Goal: Information Seeking & Learning: Learn about a topic

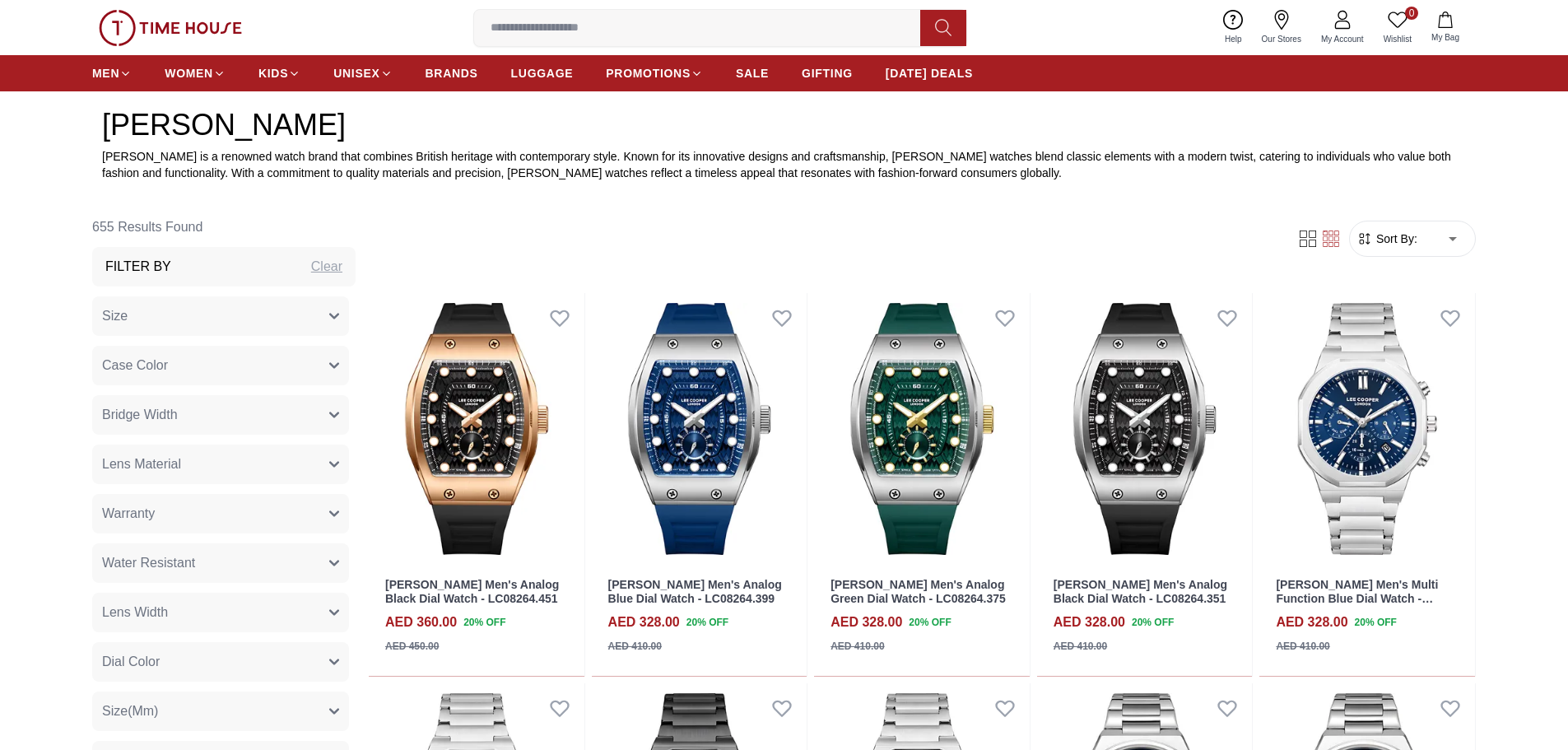
scroll to position [823, 0]
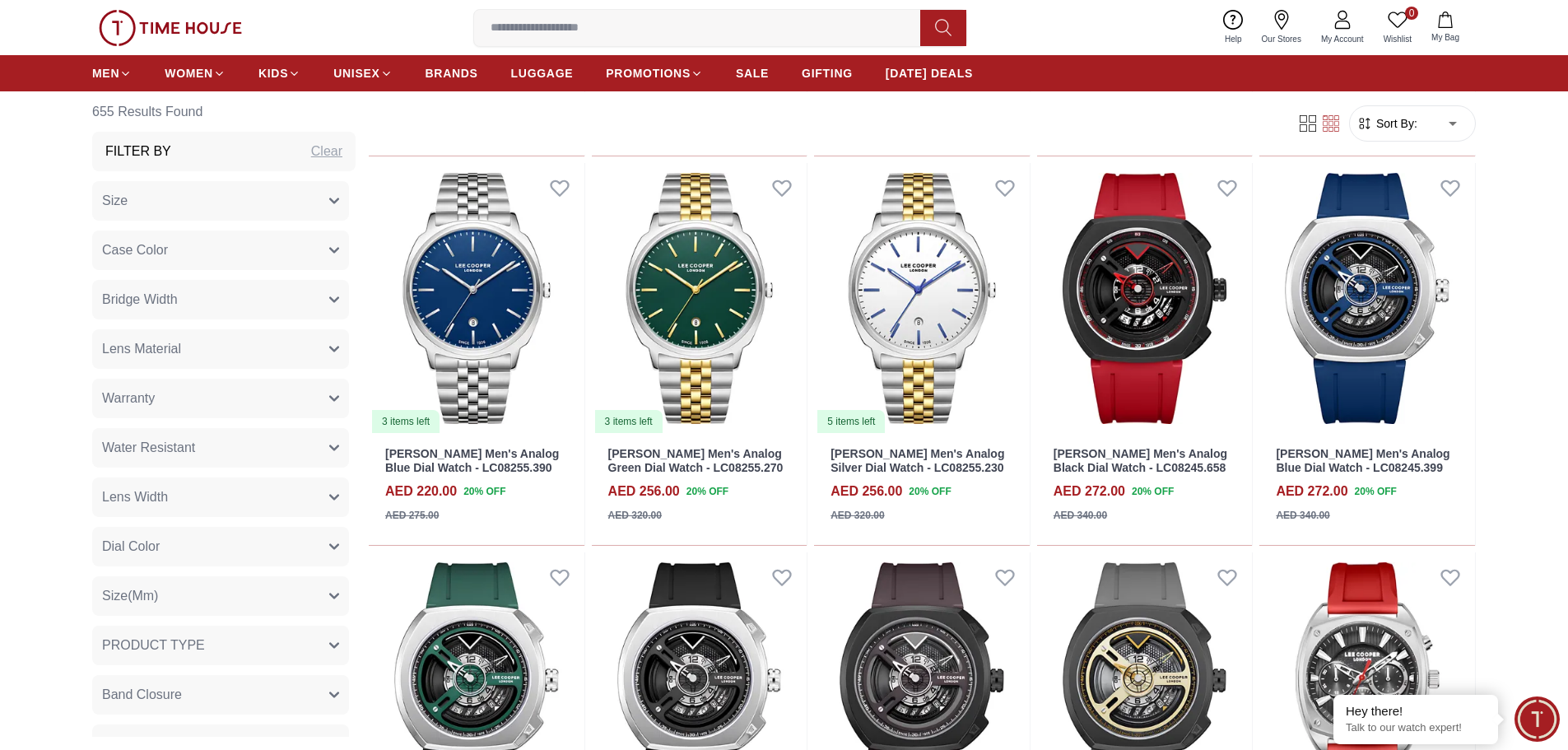
scroll to position [2387, 0]
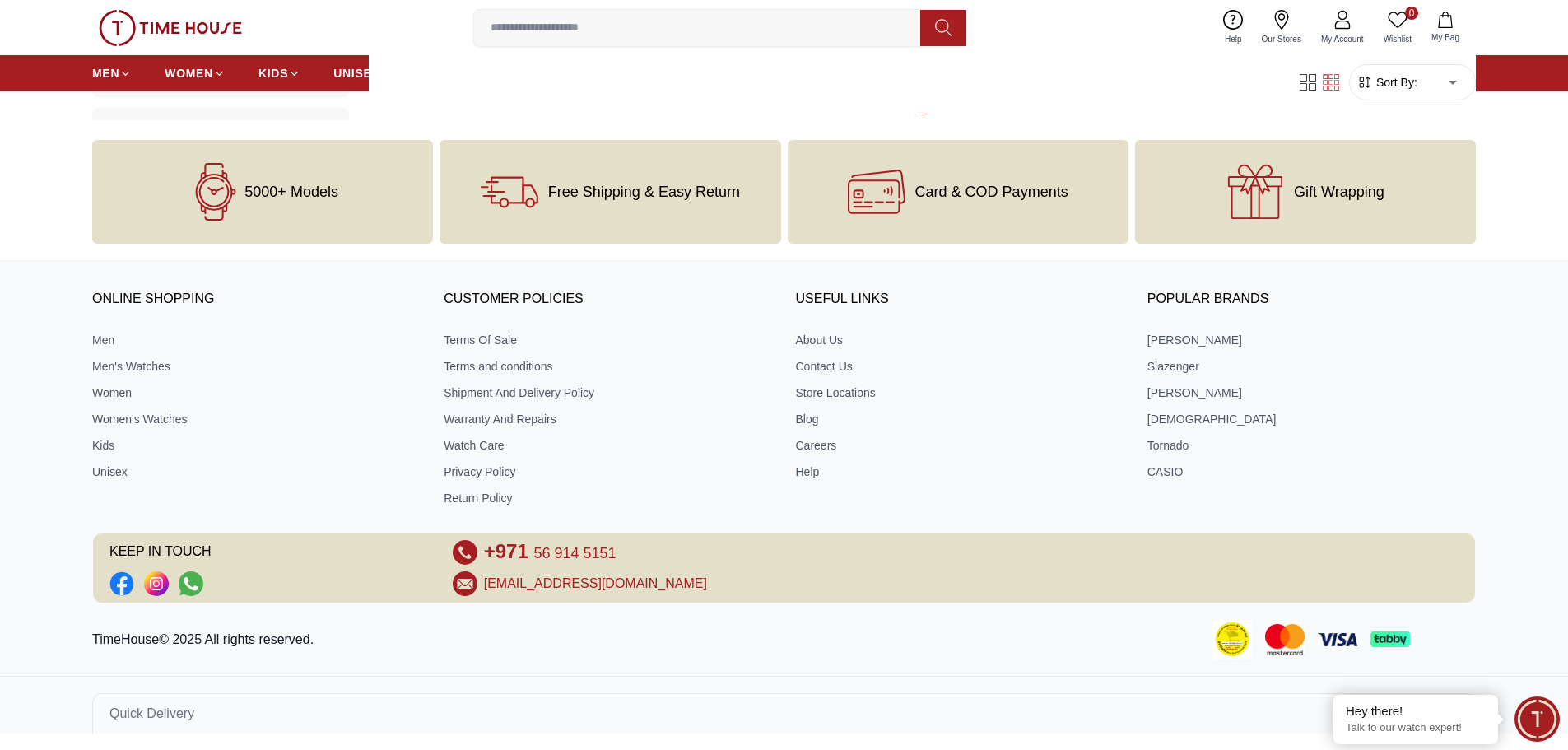
scroll to position [3993, 0]
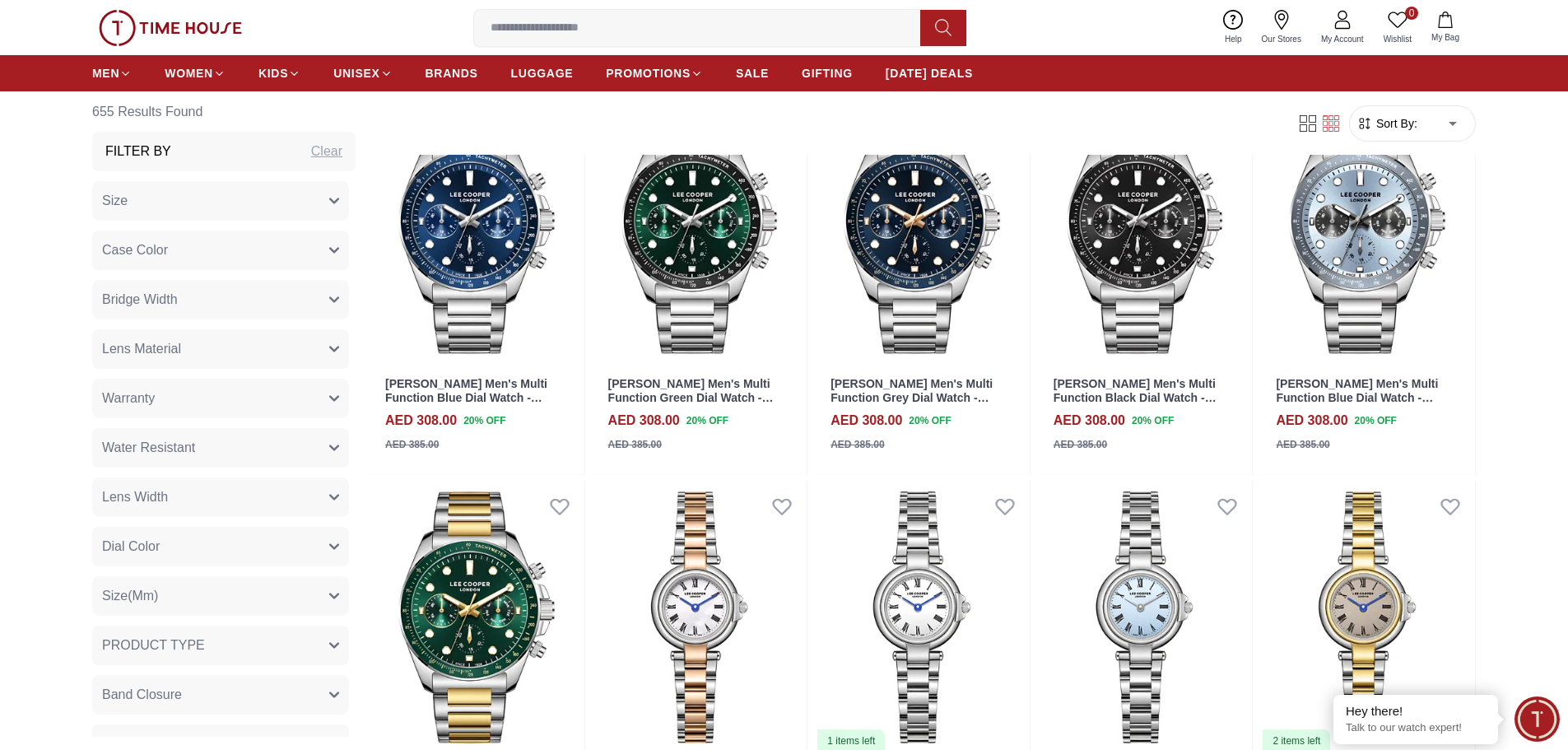
scroll to position [5640, 0]
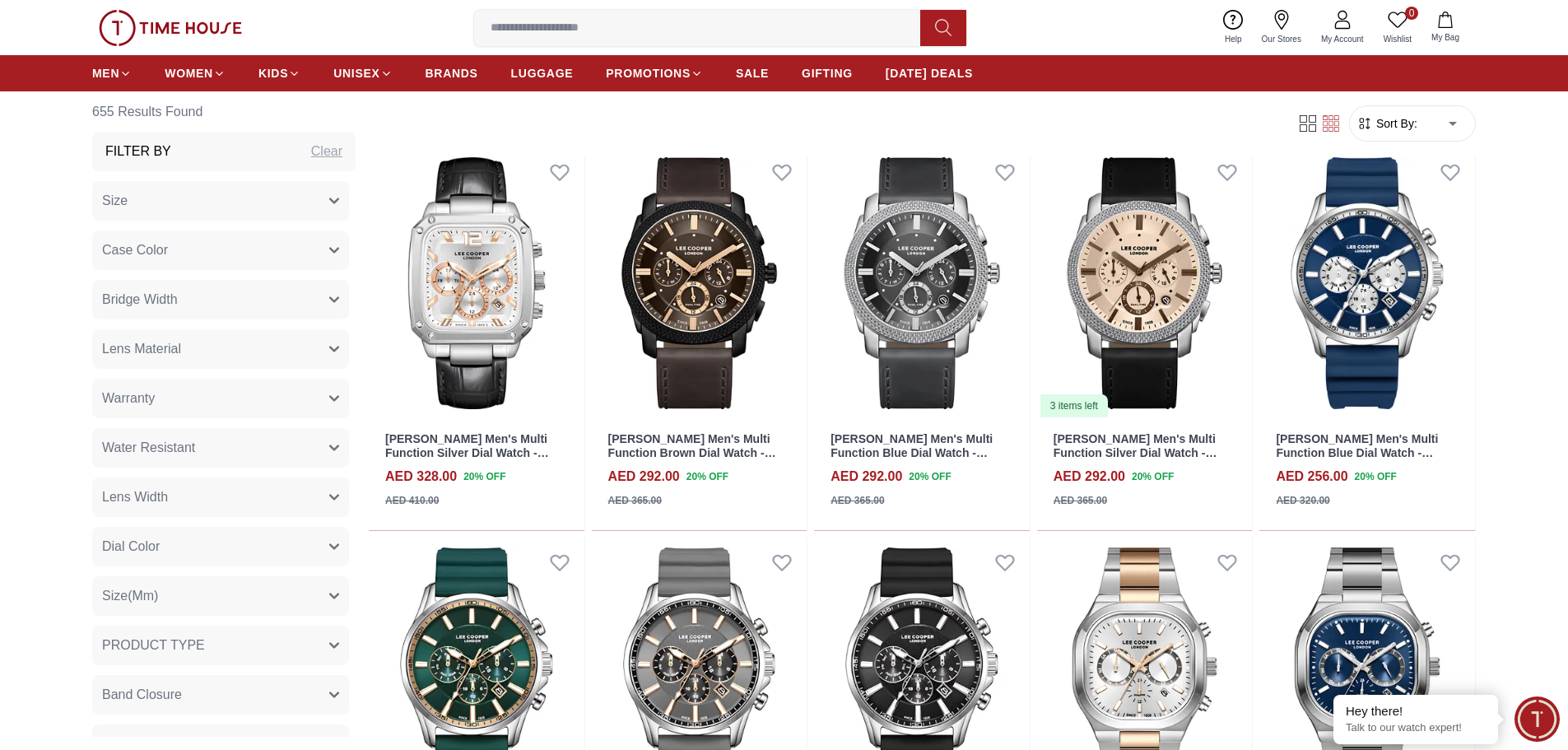
scroll to position [9591, 0]
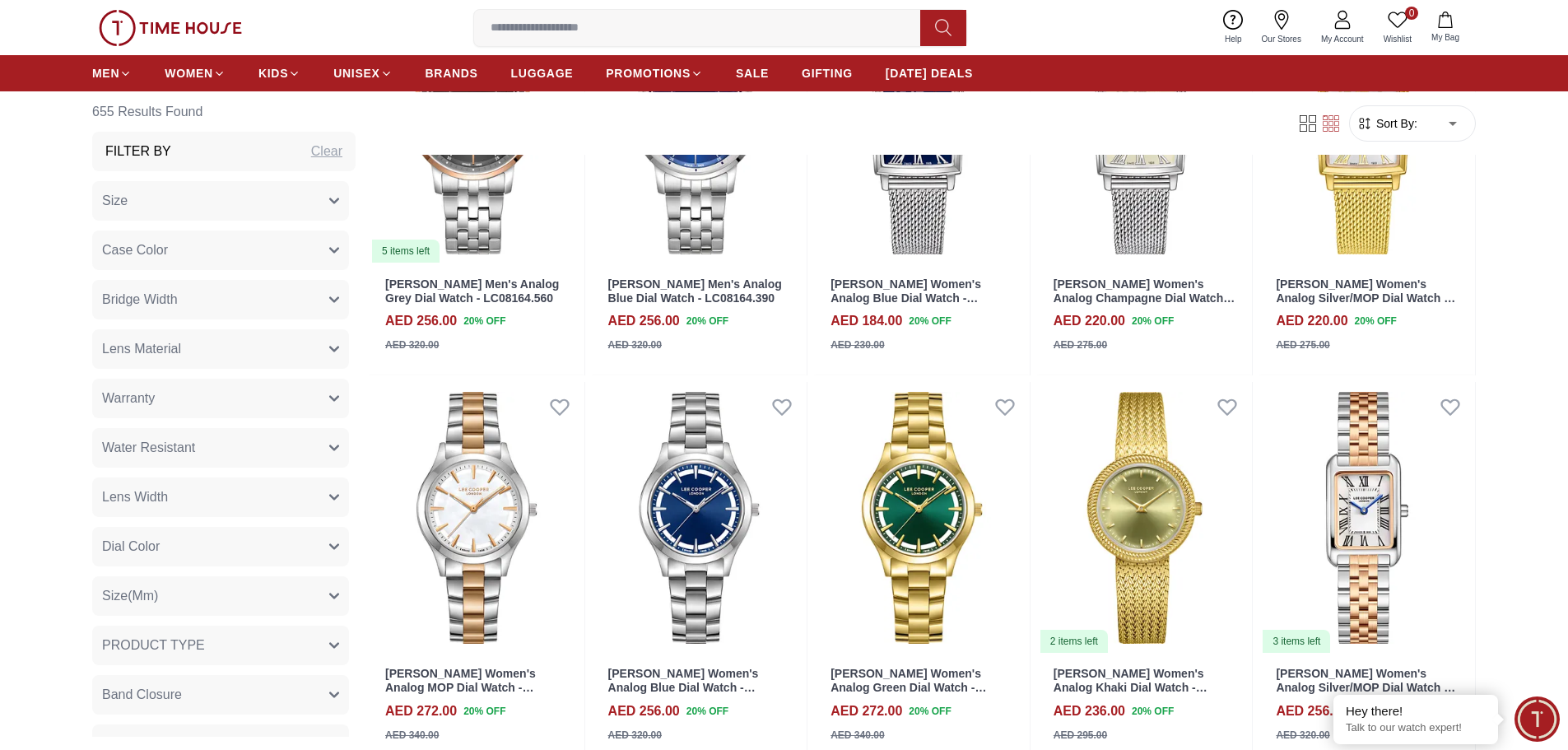
scroll to position [10742, 0]
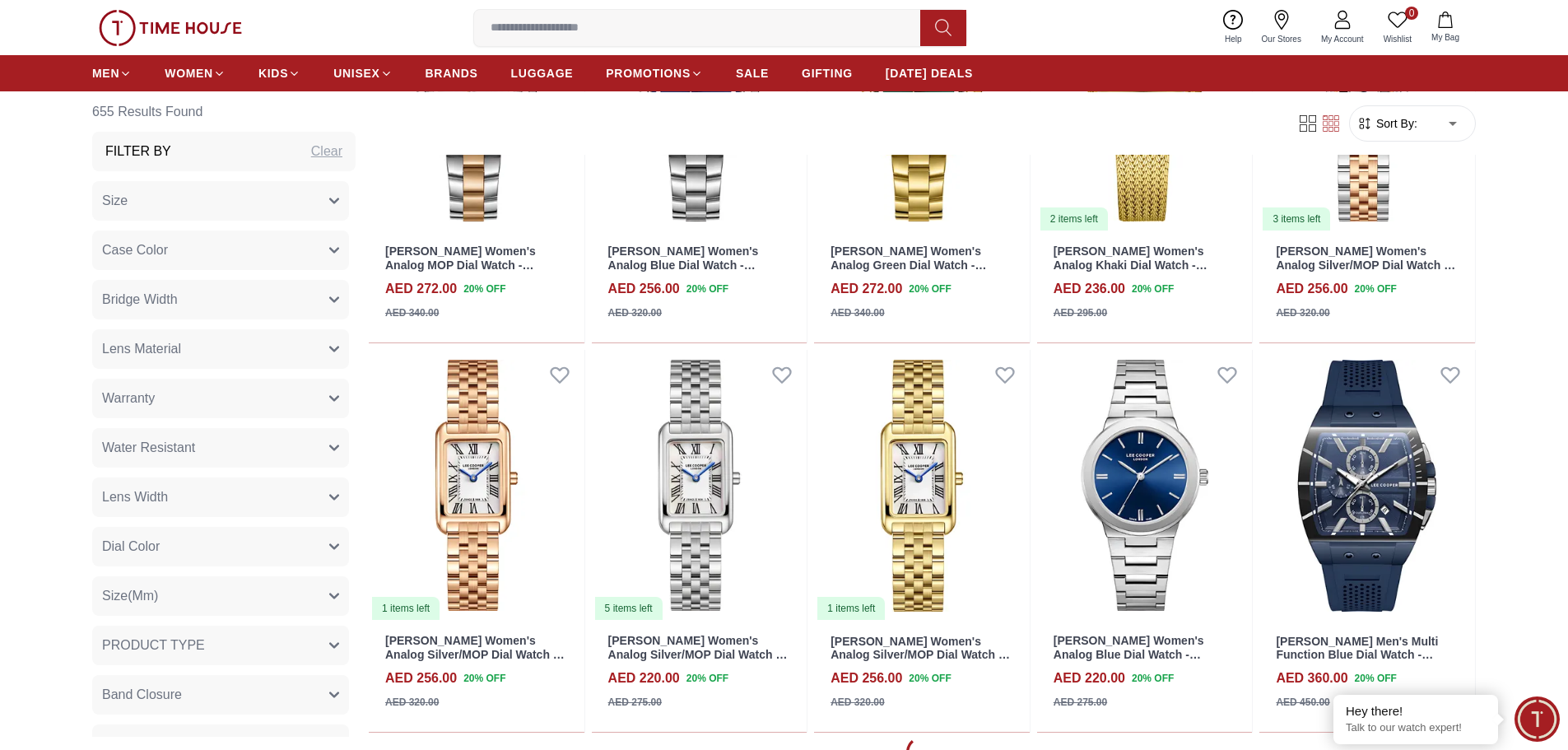
scroll to position [11391, 0]
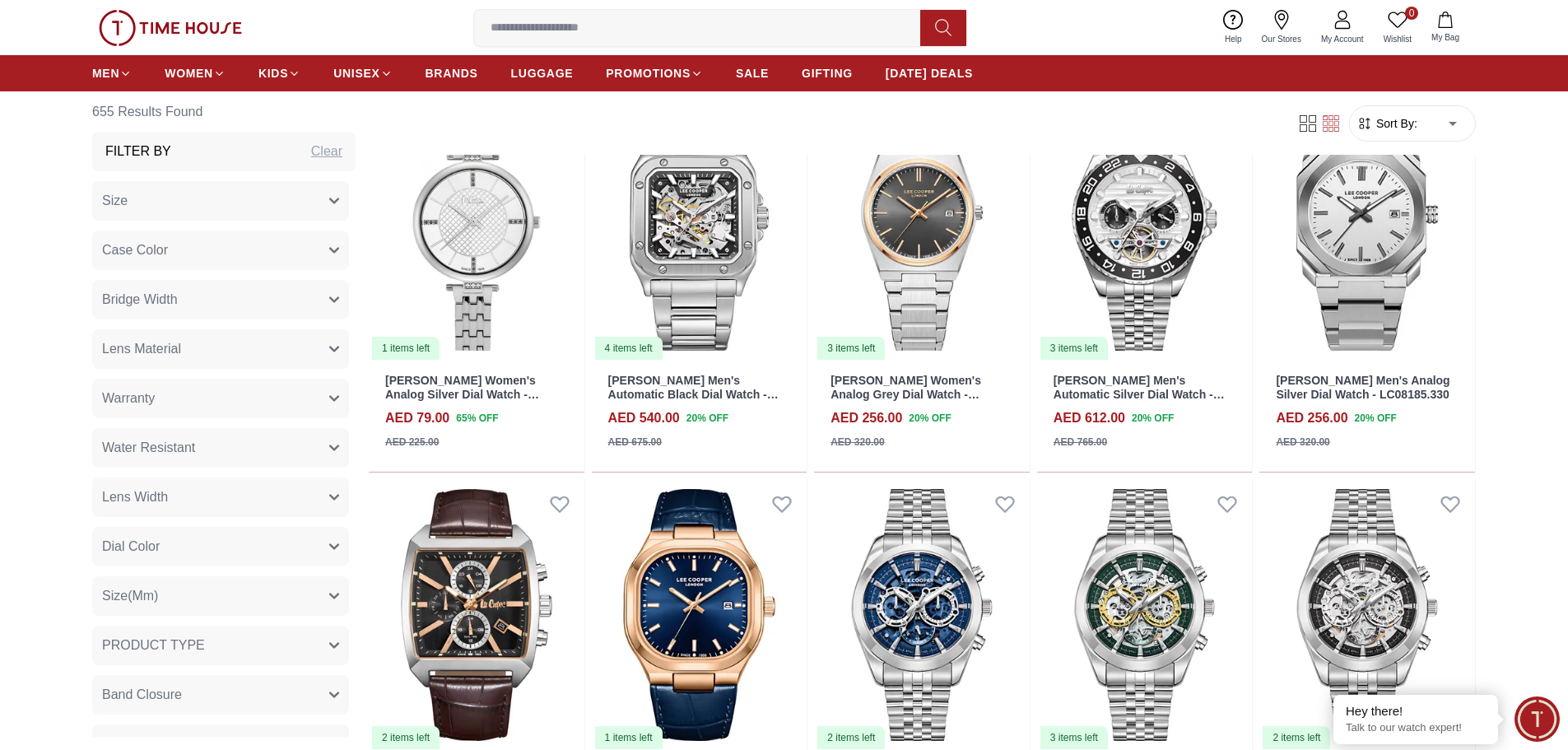
scroll to position [15229, 0]
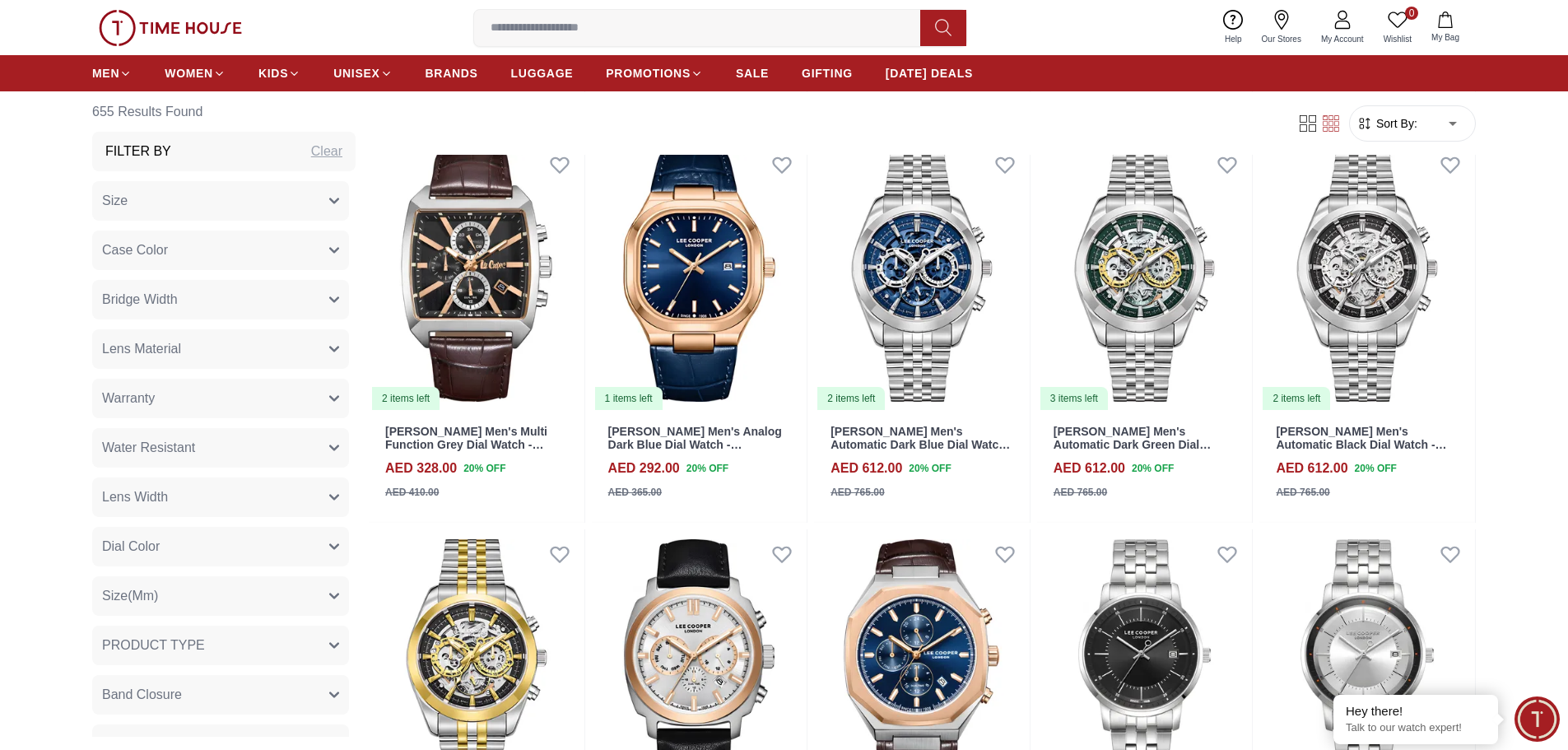
click at [873, 35] on input at bounding box center [703, 27] width 459 height 33
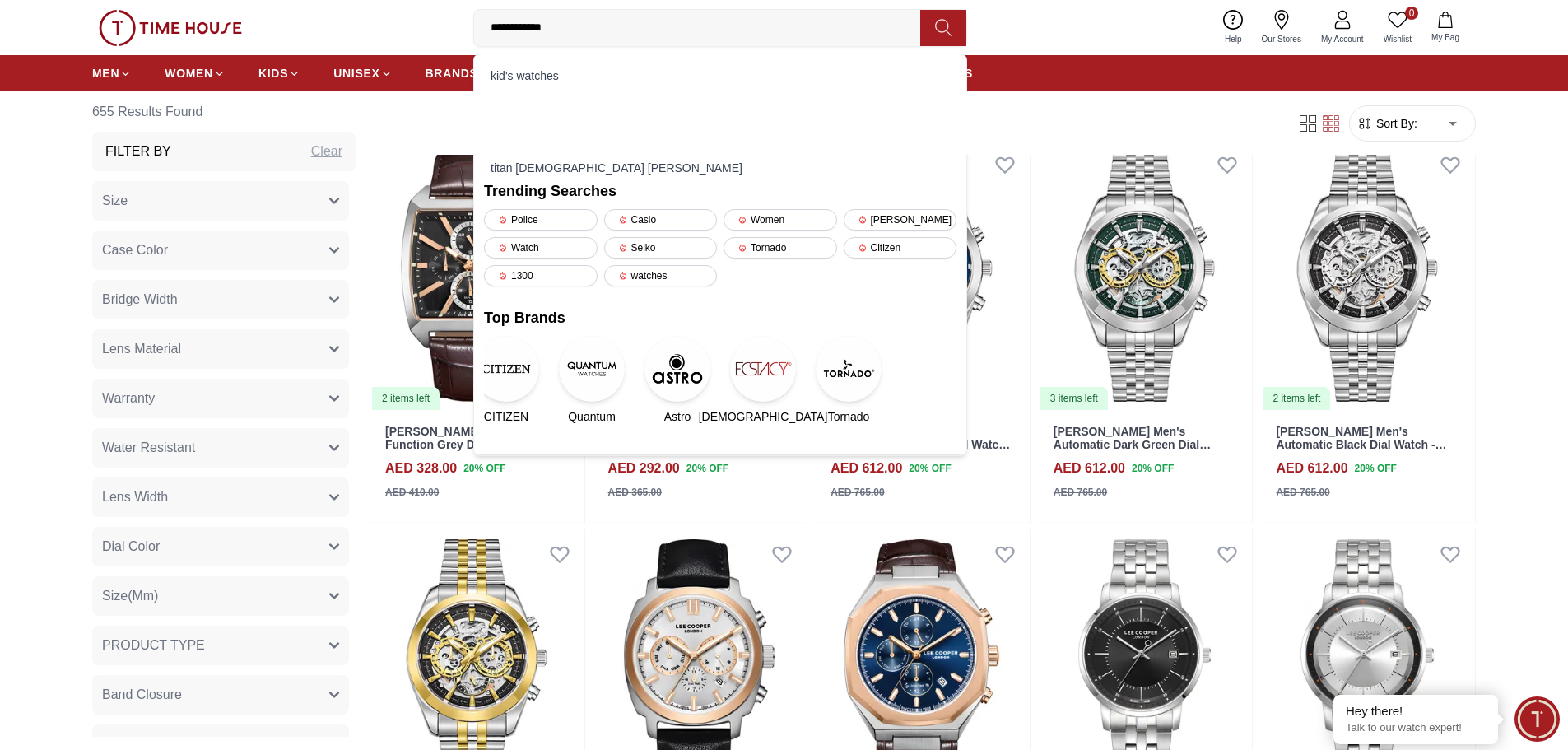
type input "**********"
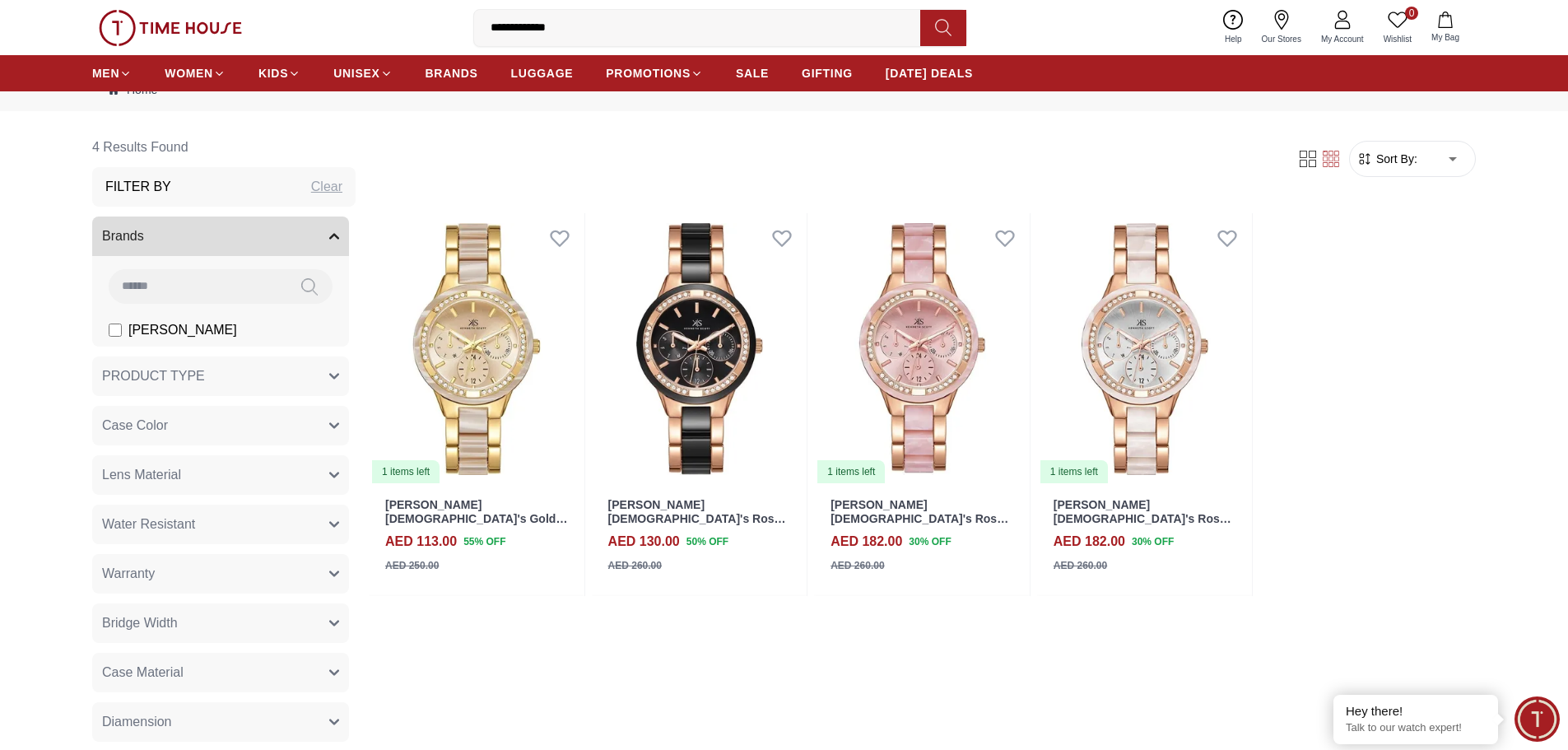
drag, startPoint x: 1061, startPoint y: 214, endPoint x: 1034, endPoint y: 352, distance: 140.6
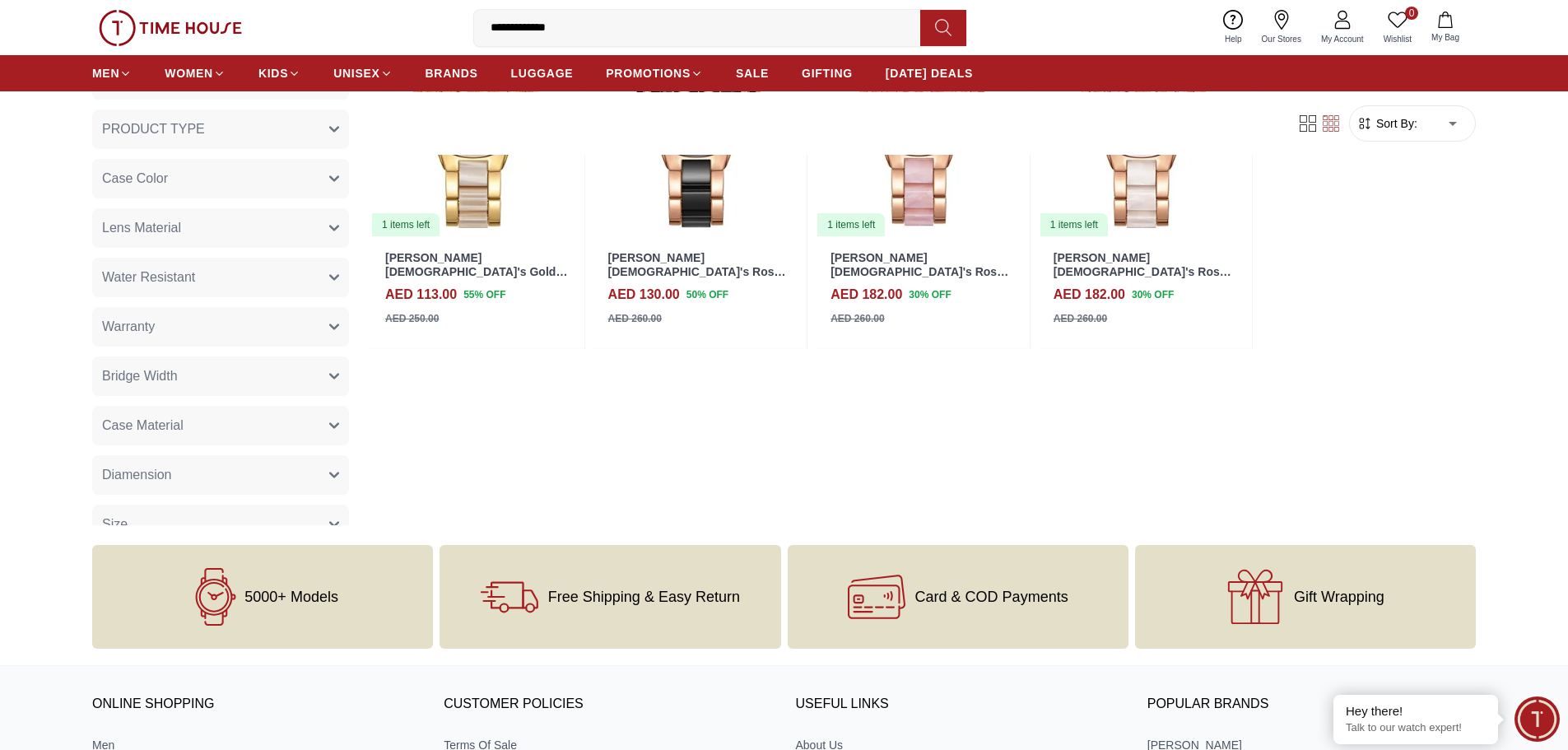
scroll to position [411, 0]
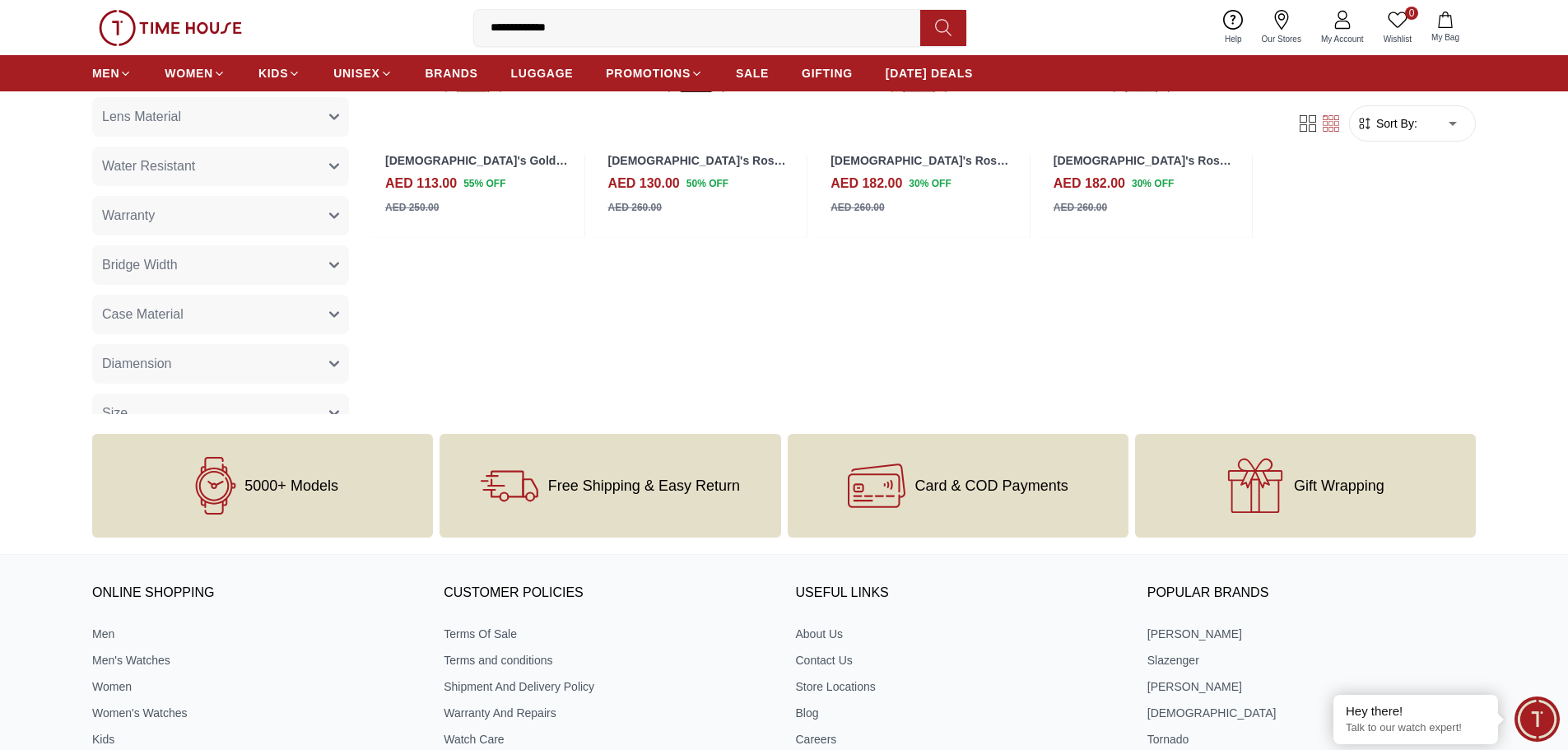
drag, startPoint x: 1034, startPoint y: 352, endPoint x: 1401, endPoint y: 299, distance: 370.8
click at [1401, 299] on div "Filter Sort By: ​ ****** ​ 1 items left [PERSON_NAME] [DEMOGRAPHIC_DATA]'s Gold…" at bounding box center [922, 92] width 1107 height 645
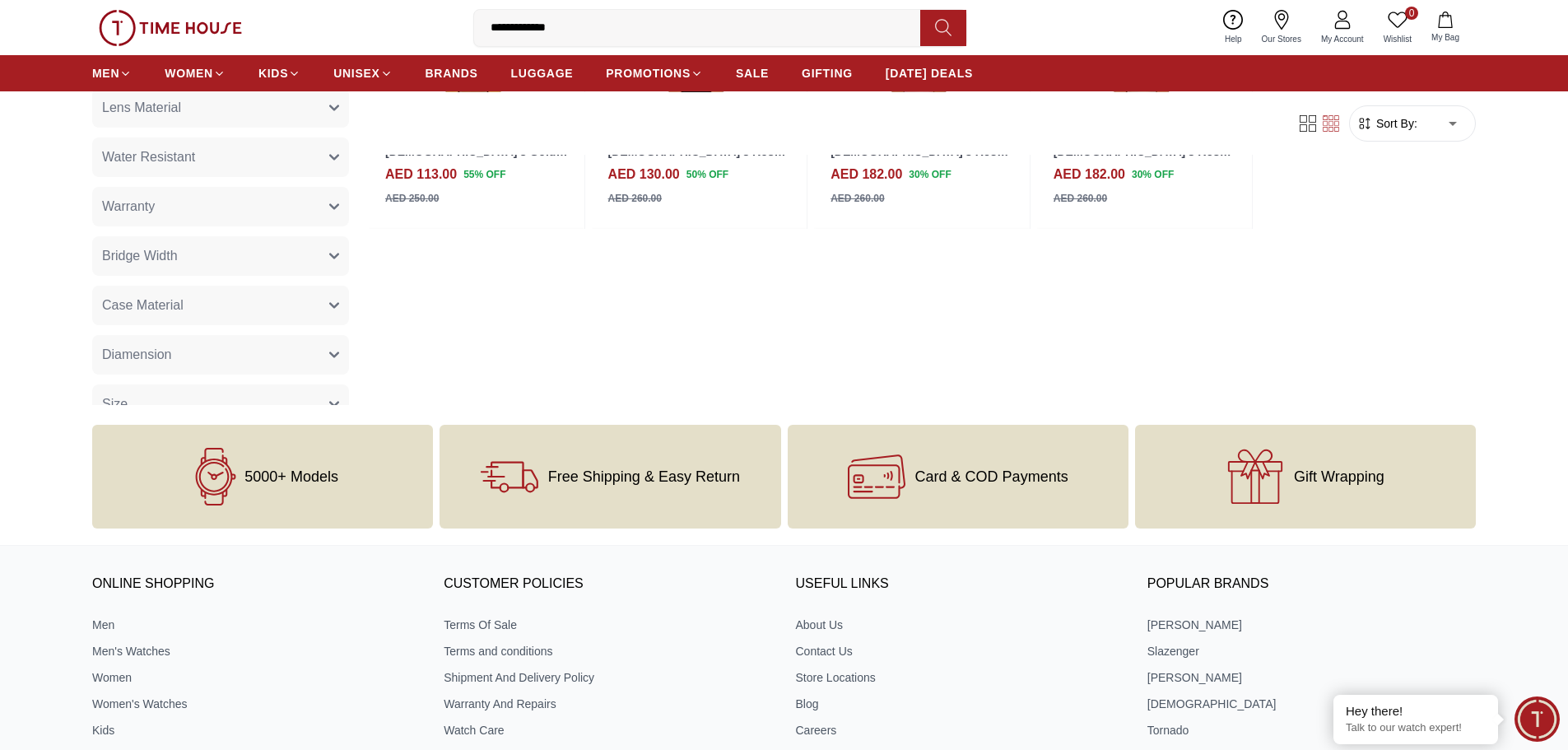
scroll to position [212, 0]
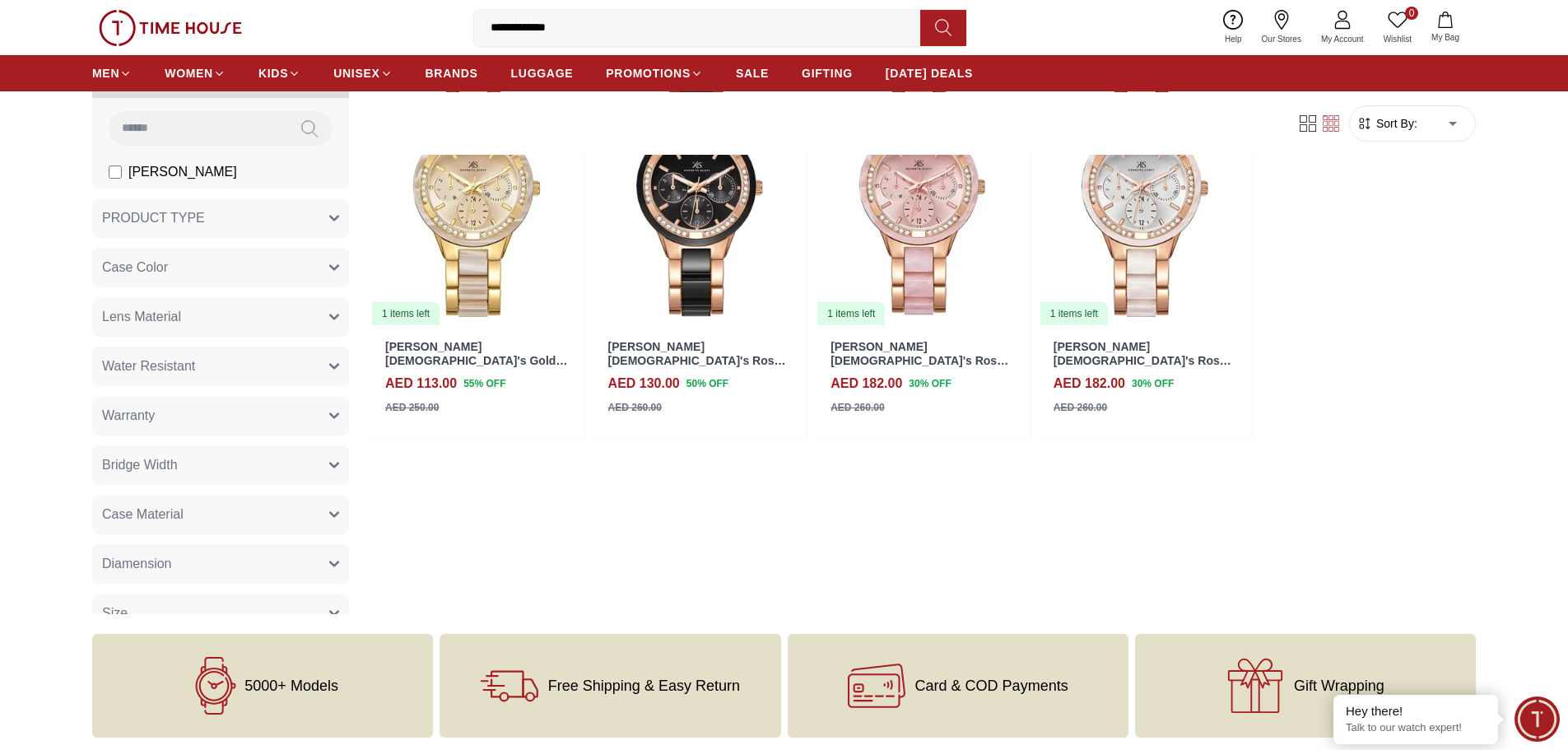
click at [1541, 387] on section "4 Results Found Filter By Clear Brands [PERSON_NAME] PRODUCT TYPE Derby Sg Lapt…" at bounding box center [784, 291] width 1568 height 645
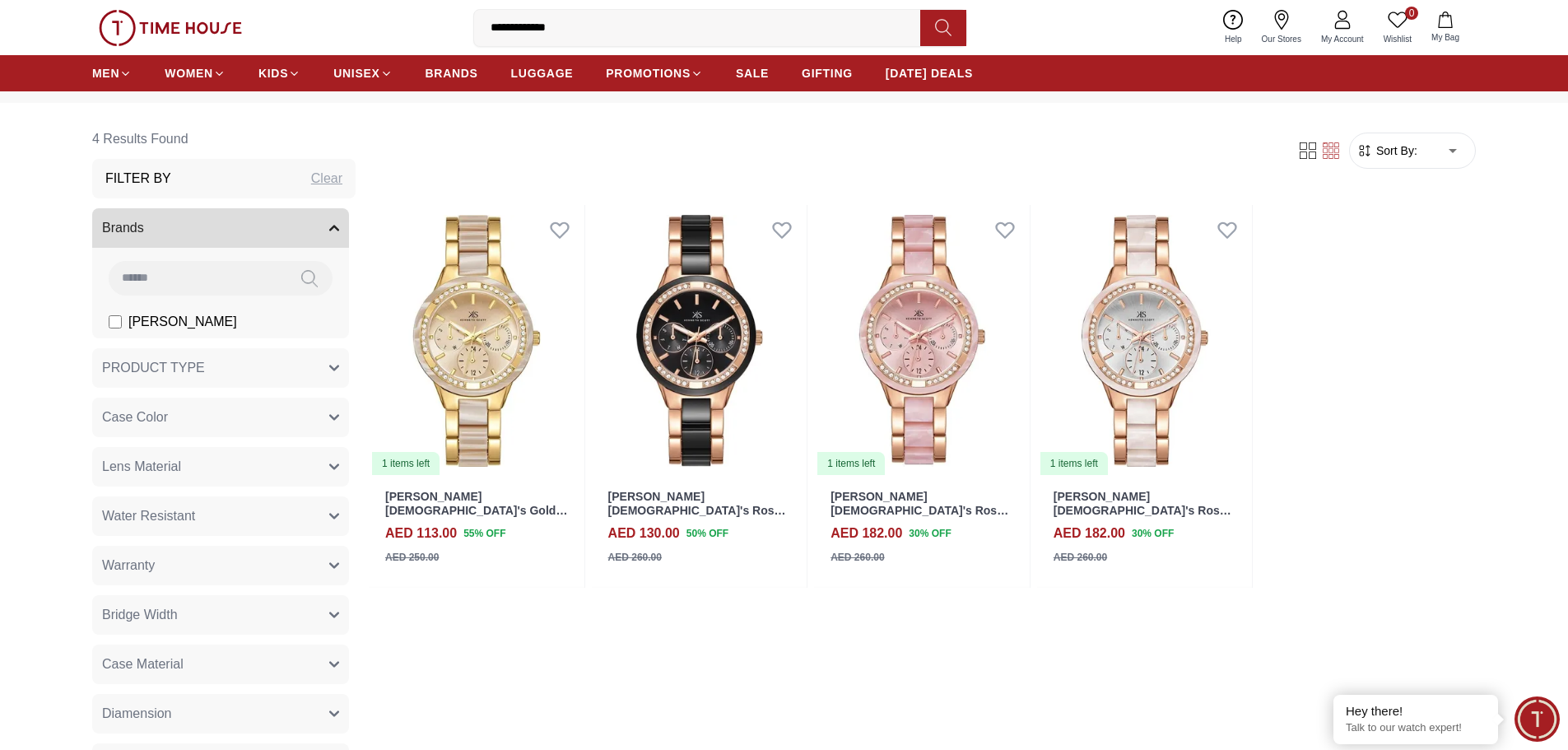
scroll to position [0, 0]
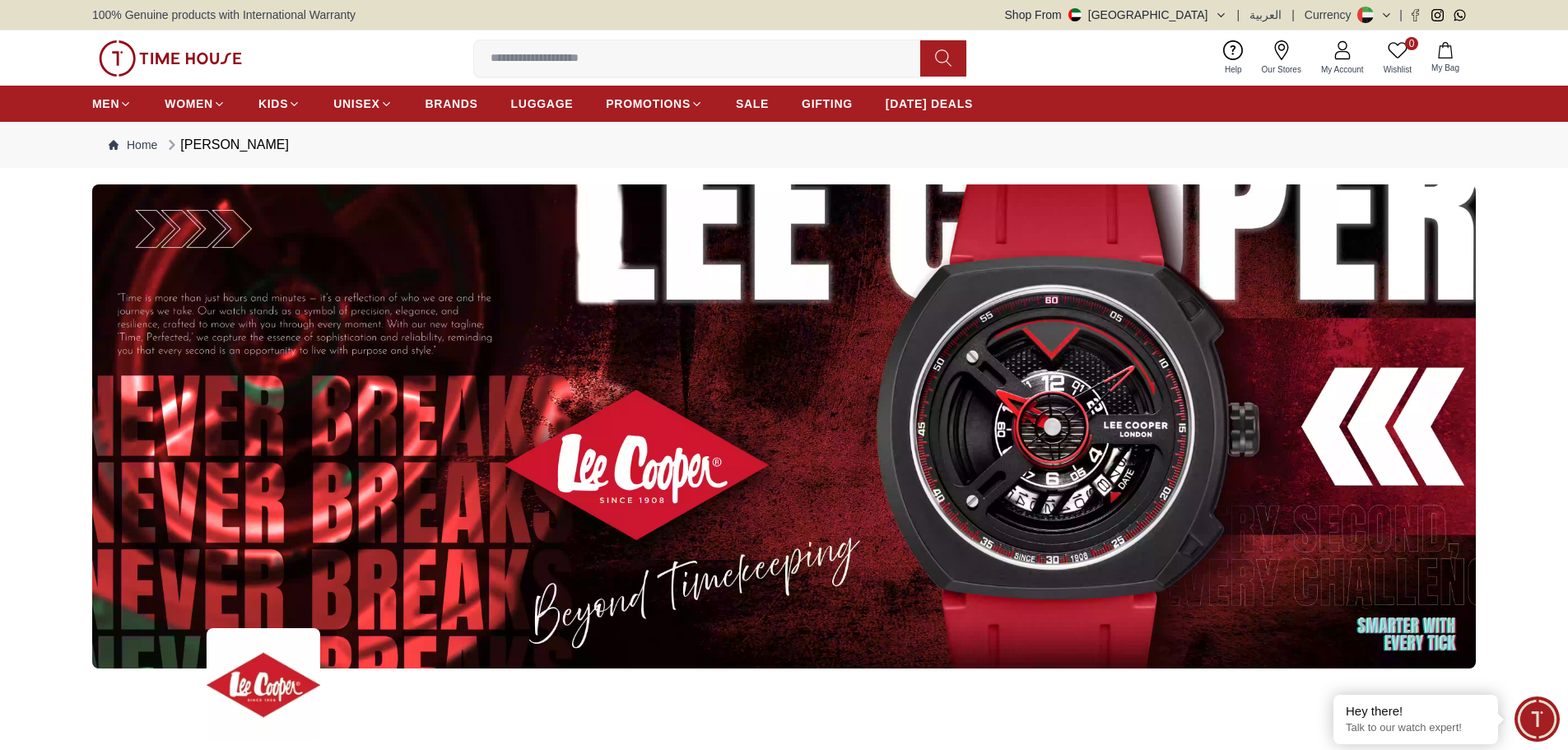
scroll to position [2264, 0]
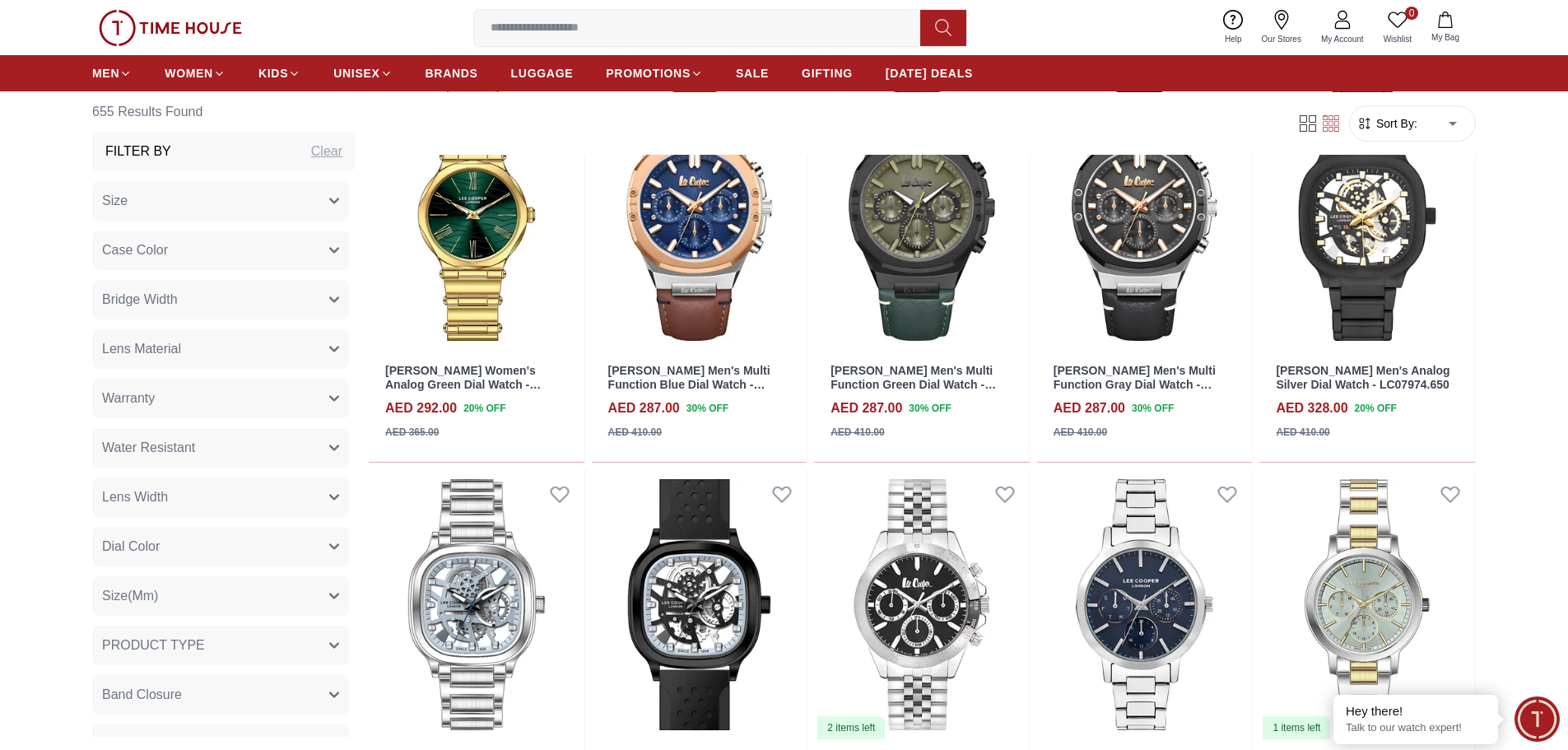
scroll to position [12554, 0]
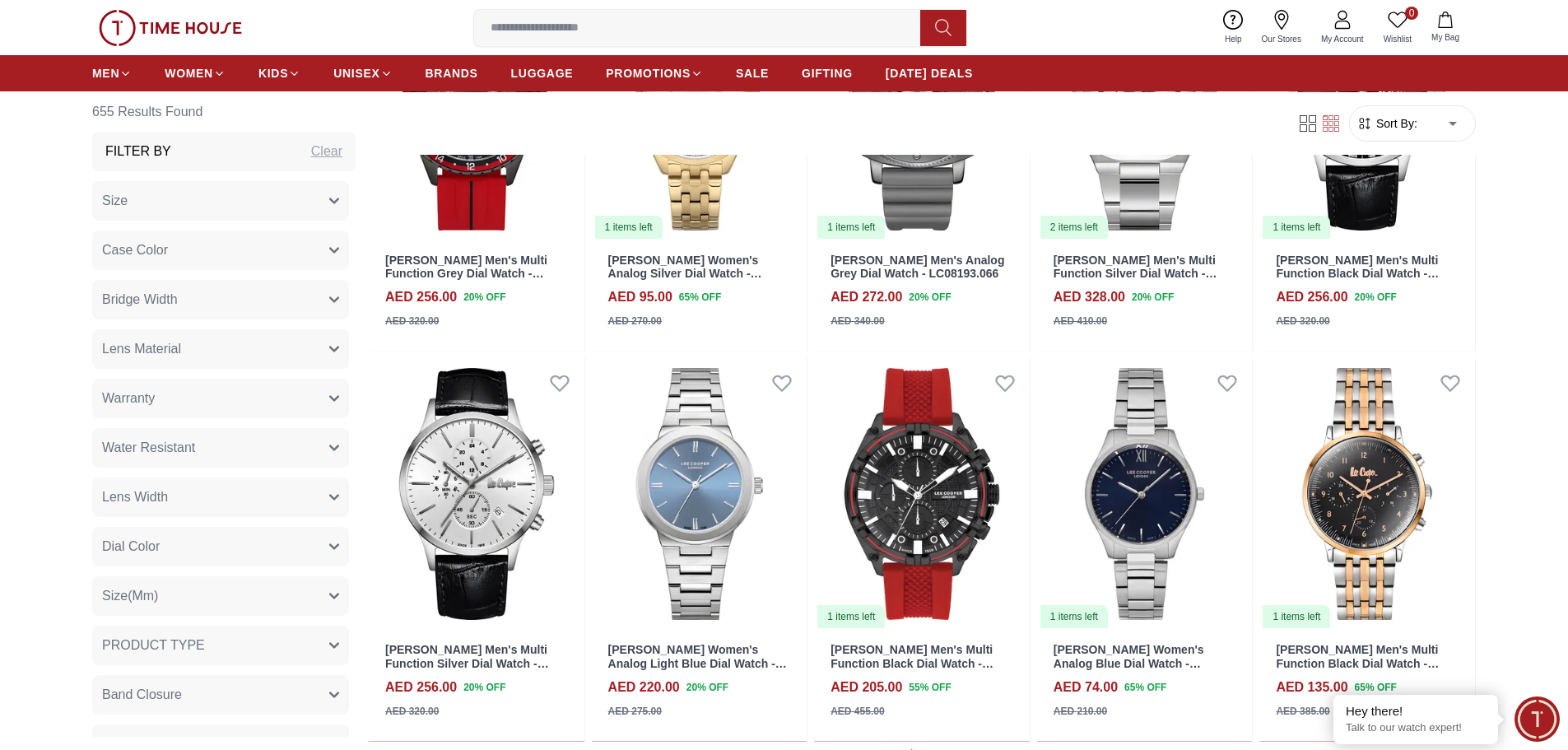
scroll to position [14200, 0]
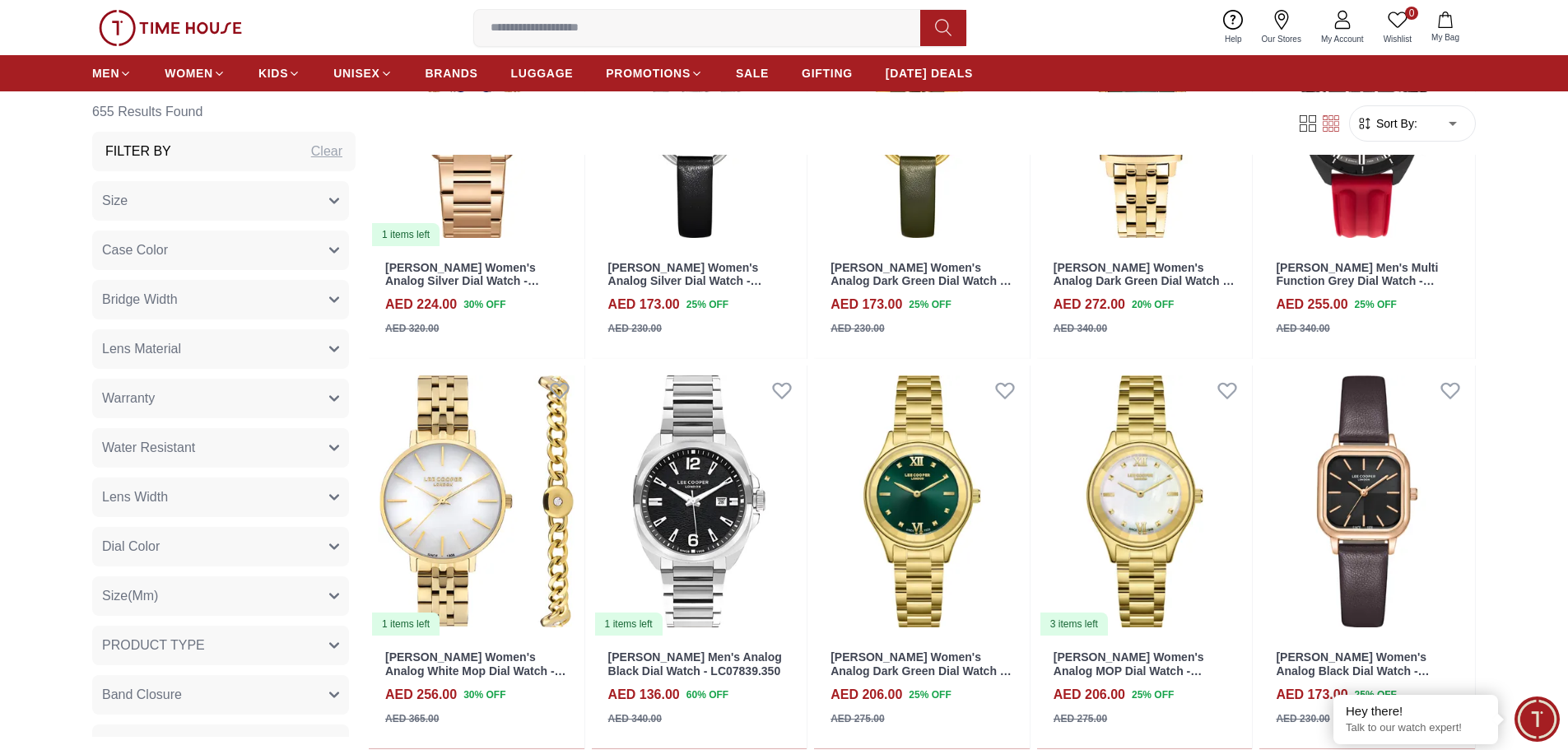
scroll to position [15682, 0]
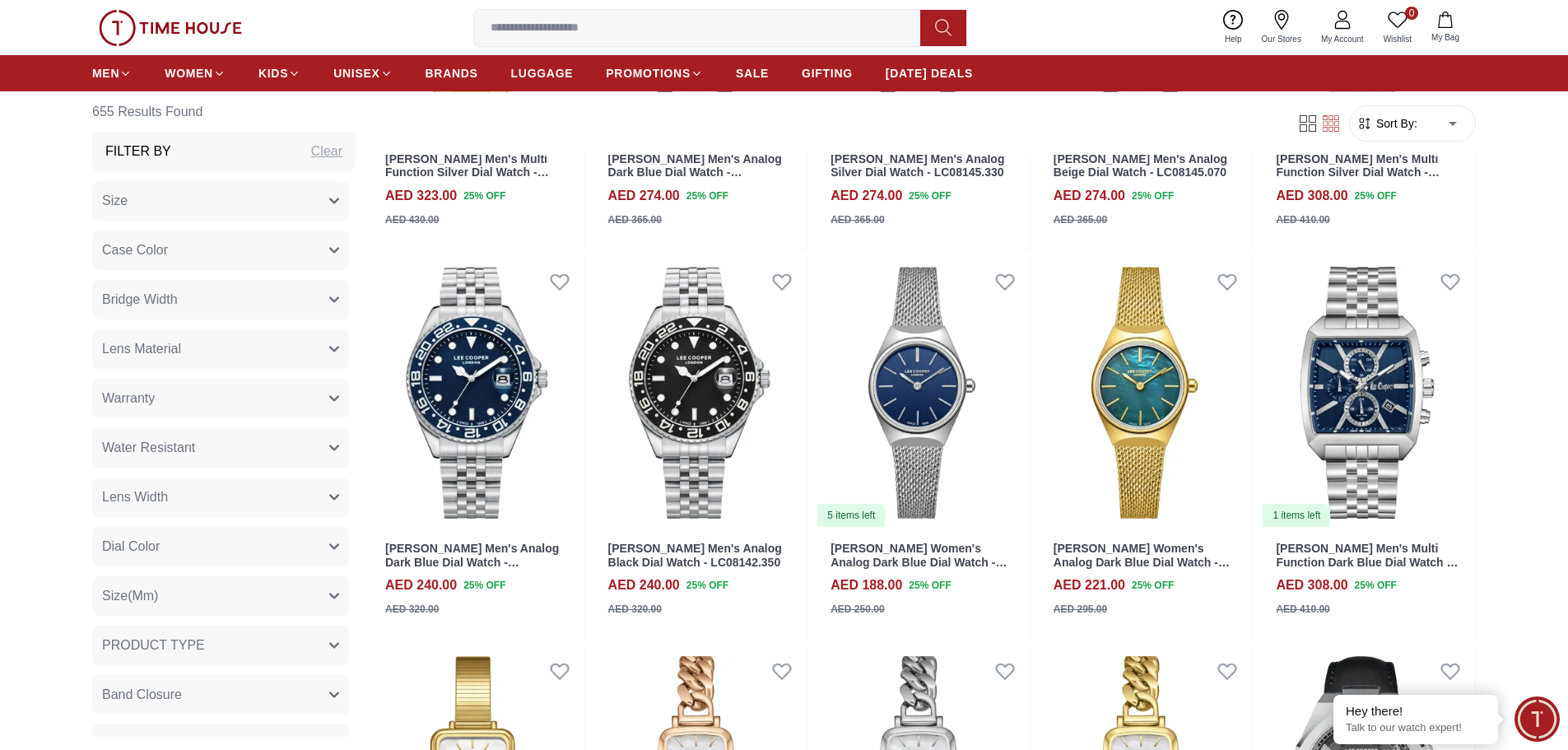
scroll to position [17164, 0]
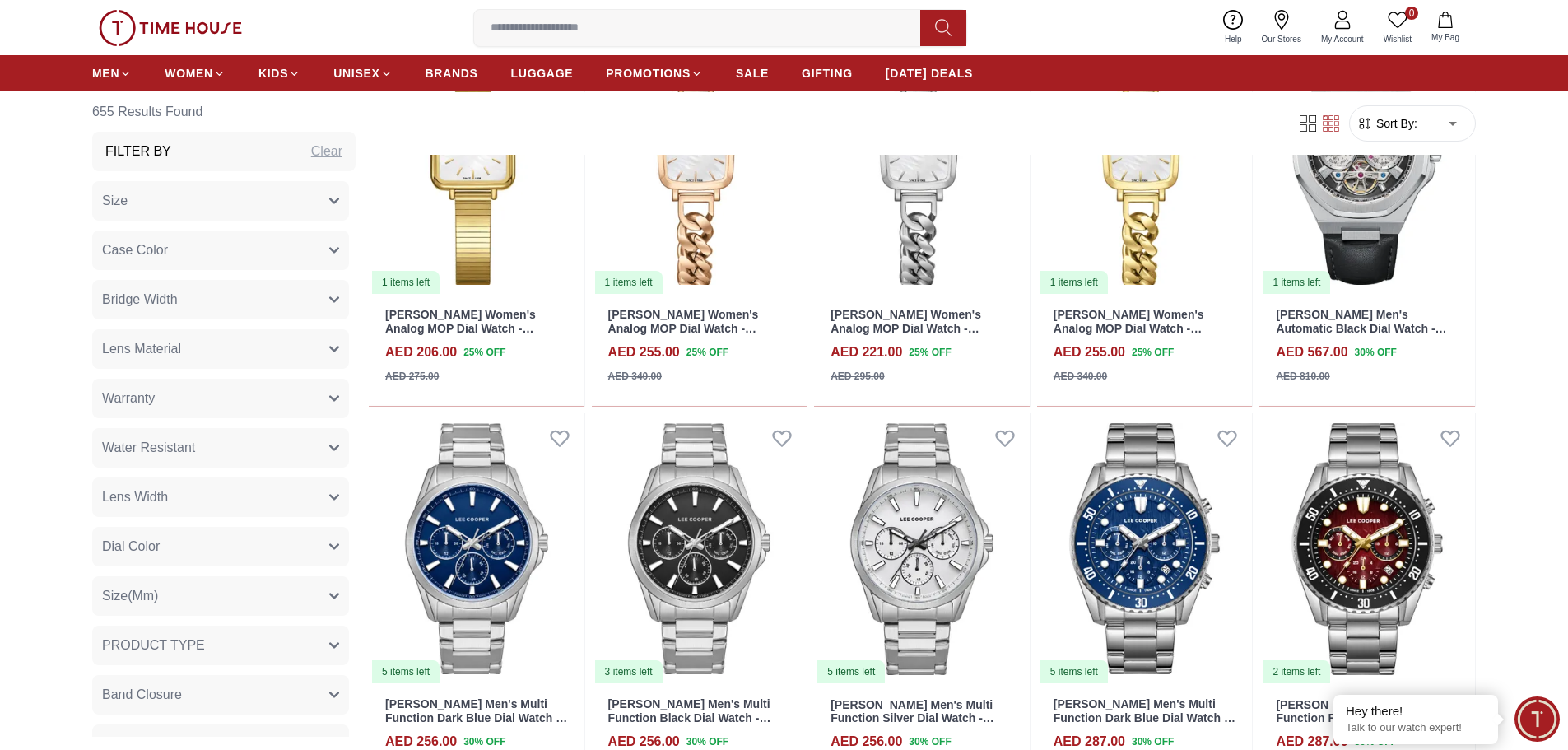
scroll to position [17576, 0]
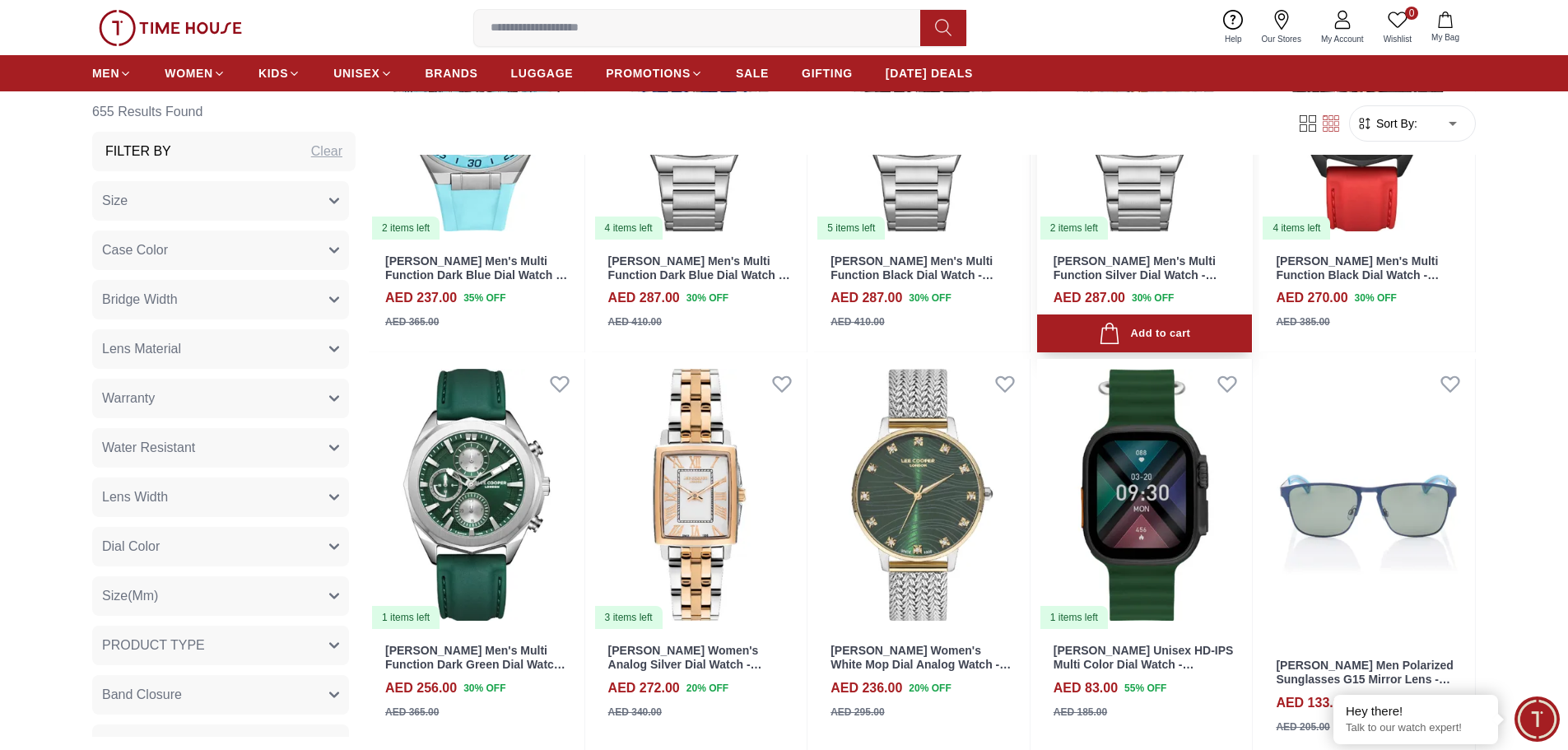
scroll to position [19469, 0]
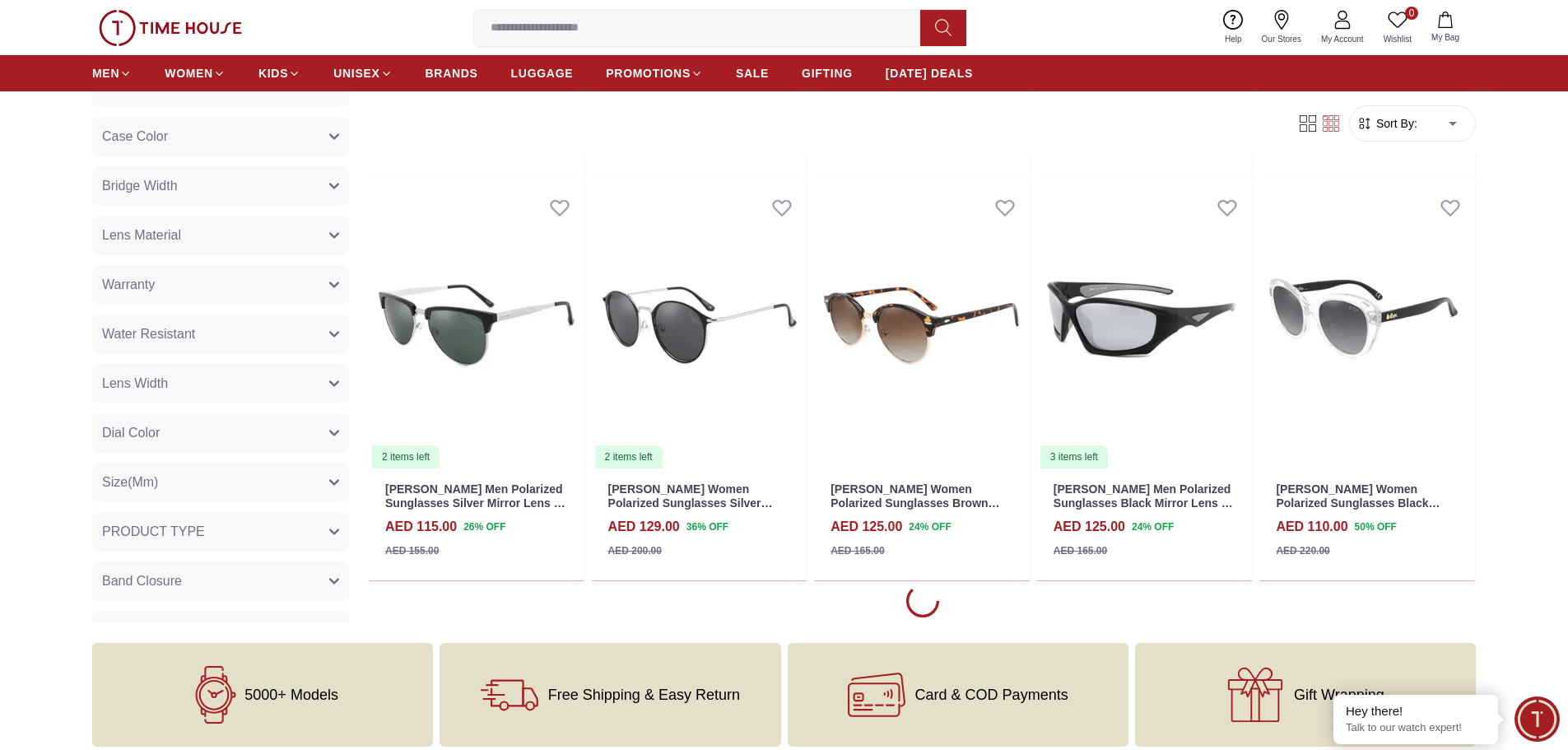
scroll to position [20951, 0]
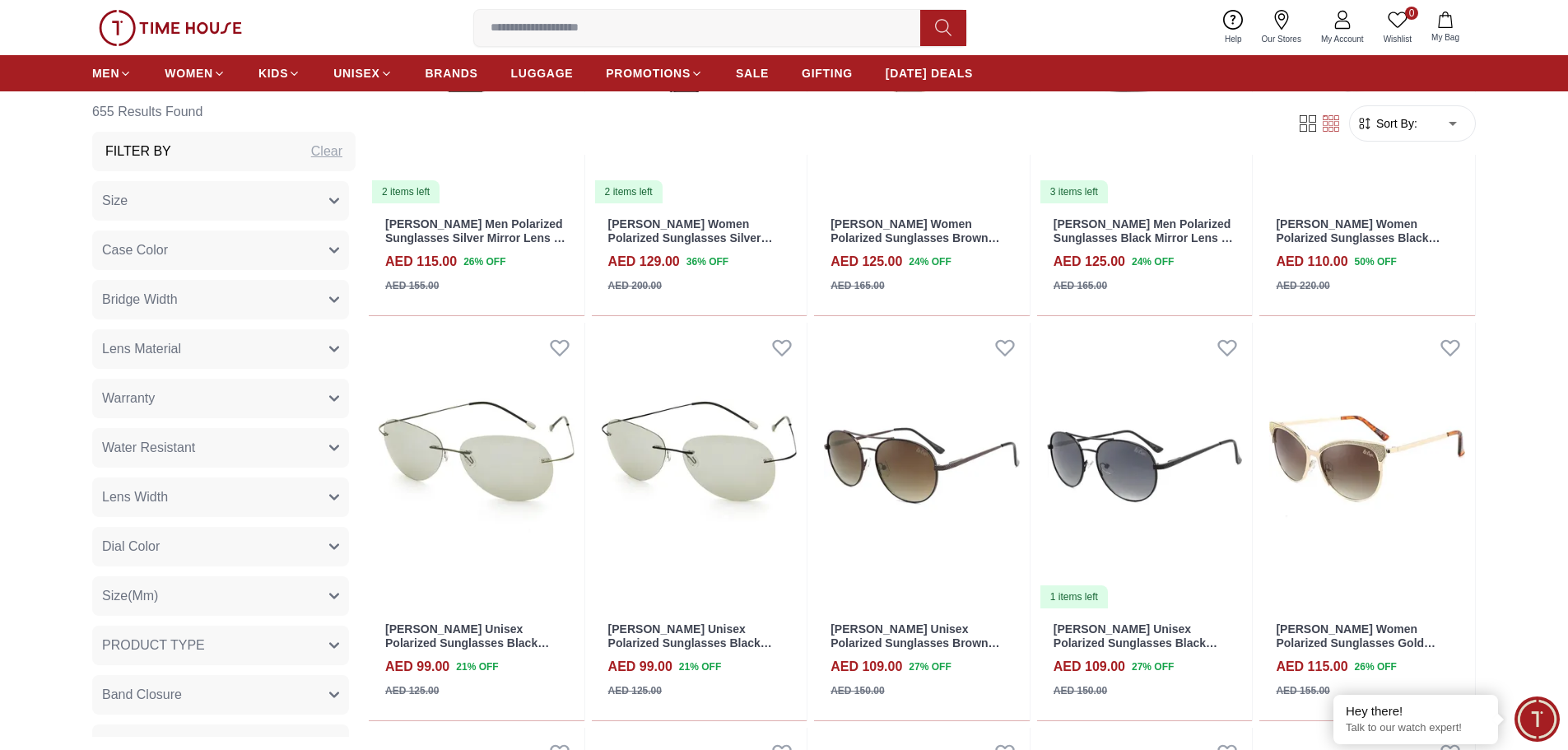
click at [646, 32] on input at bounding box center [703, 27] width 459 height 33
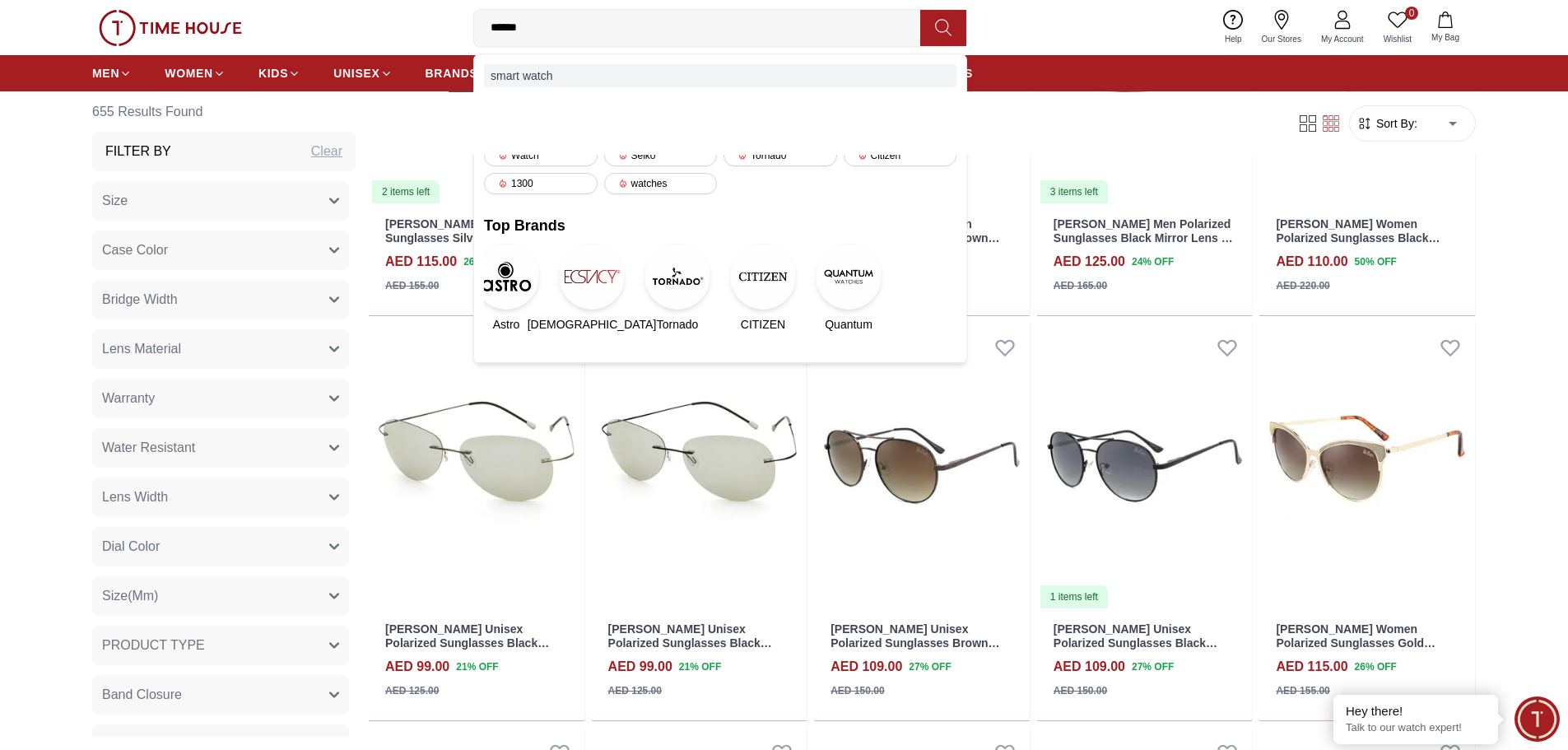
type input "*****"
click at [502, 80] on div "smart watch" at bounding box center [720, 75] width 472 height 23
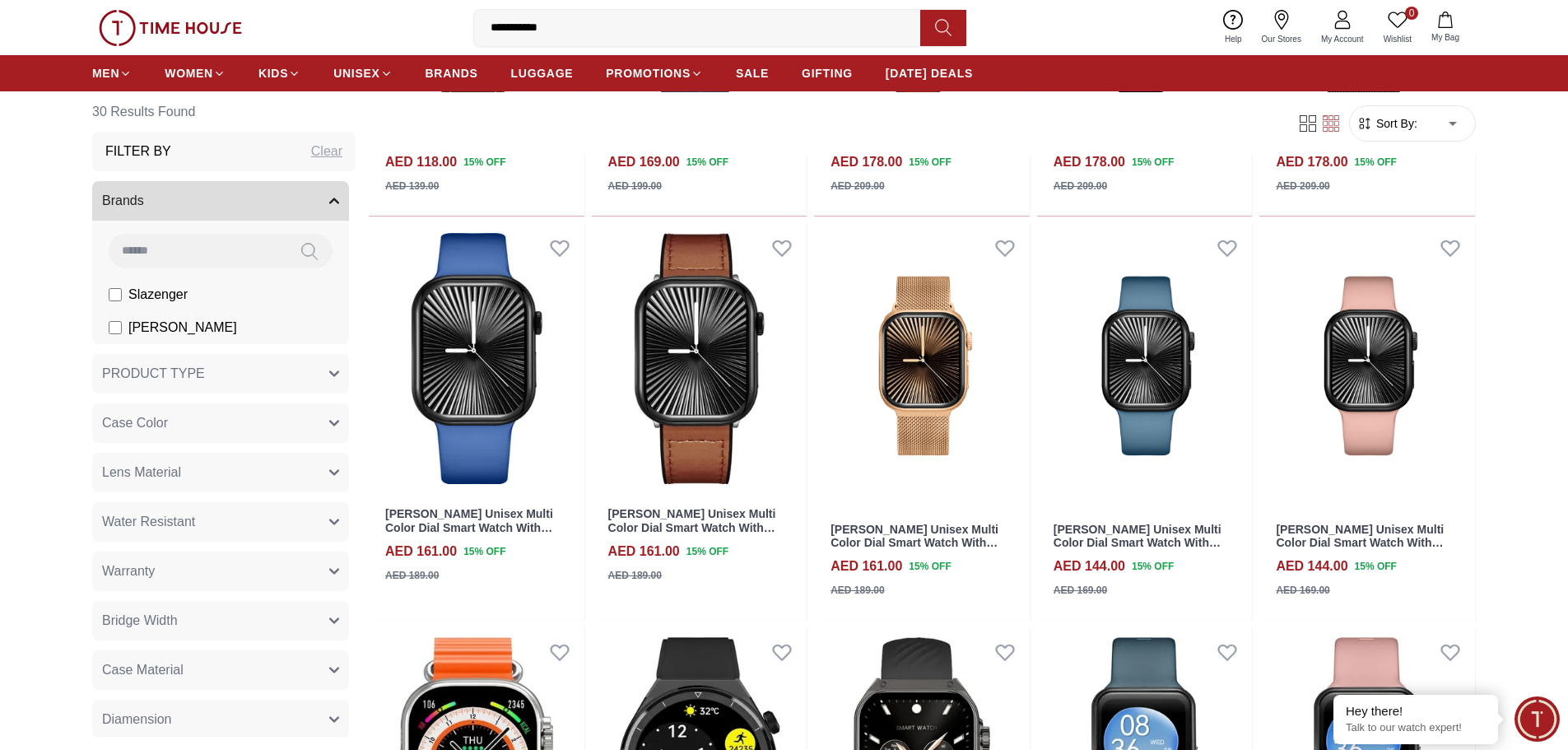
scroll to position [1317, 0]
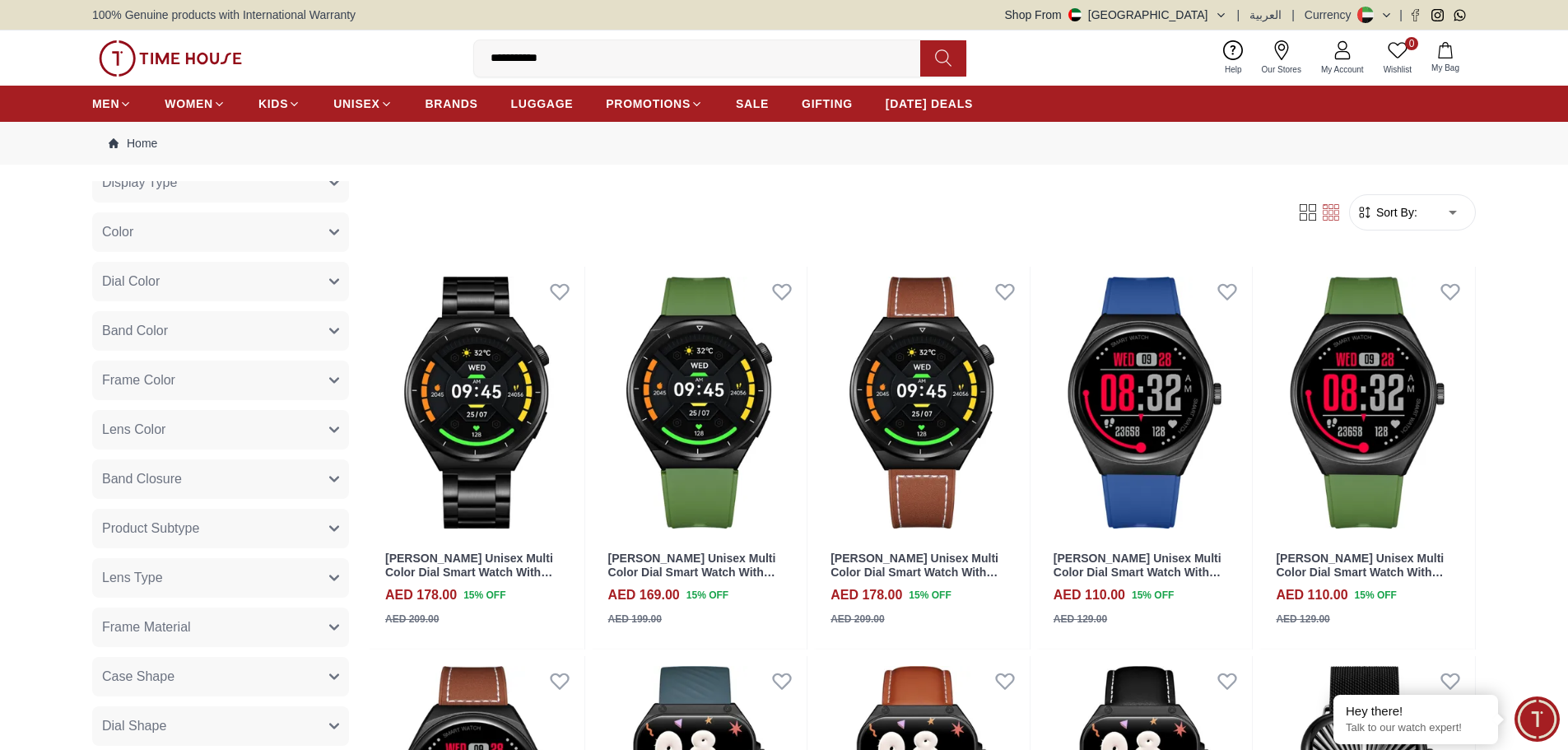
scroll to position [1113, 0]
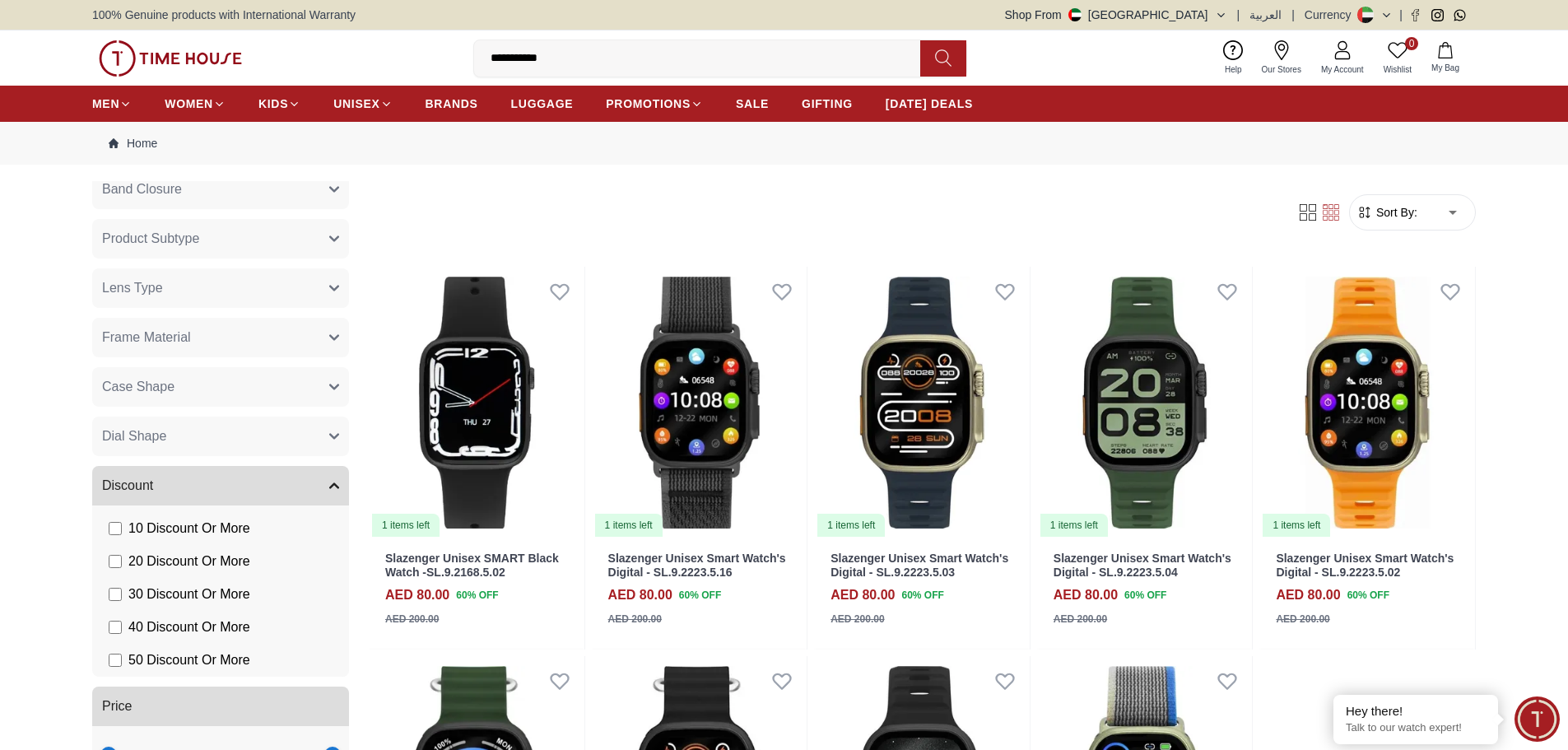
scroll to position [1080, 0]
